Goal: Browse casually: Explore the website without a specific task or goal

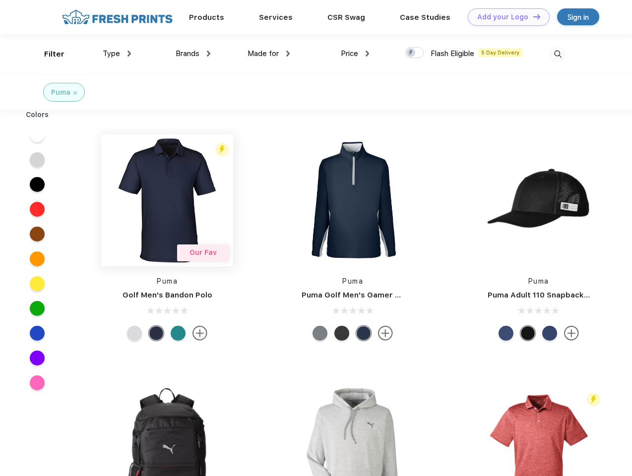
scroll to position [0, 0]
click at [505, 17] on link "Add your Logo Design Tool" at bounding box center [509, 16] width 82 height 17
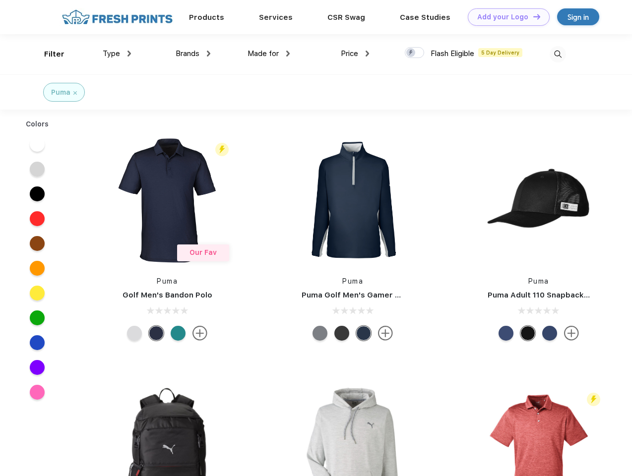
click at [0, 0] on div "Design Tool" at bounding box center [0, 0] width 0 height 0
click at [532, 16] on link "Add your Logo Design Tool" at bounding box center [509, 16] width 82 height 17
click at [48, 54] on div "Filter" at bounding box center [54, 54] width 20 height 11
click at [117, 54] on span "Type" at bounding box center [111, 53] width 17 height 9
click at [193, 54] on span "Brands" at bounding box center [188, 53] width 24 height 9
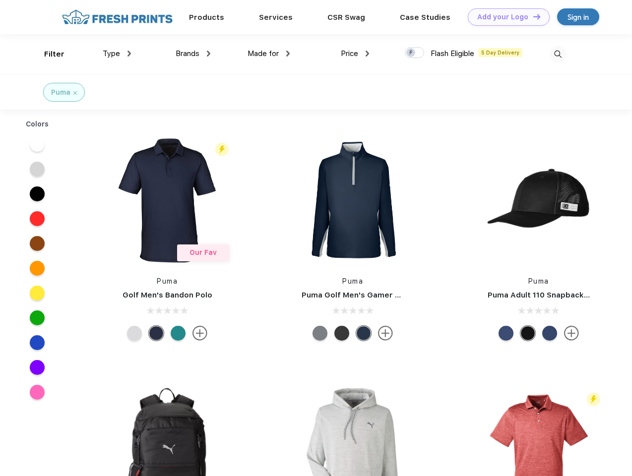
click at [269, 54] on span "Made for" at bounding box center [263, 53] width 31 height 9
click at [355, 54] on span "Price" at bounding box center [349, 53] width 17 height 9
click at [415, 53] on div at bounding box center [414, 52] width 19 height 11
click at [411, 53] on input "checkbox" at bounding box center [408, 50] width 6 height 6
click at [558, 54] on img at bounding box center [558, 54] width 16 height 16
